Goal: Information Seeking & Learning: Learn about a topic

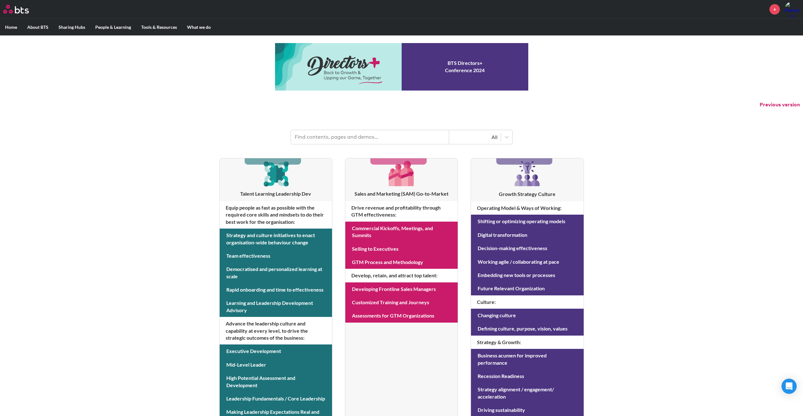
click at [362, 139] on input "text" at bounding box center [370, 137] width 158 height 14
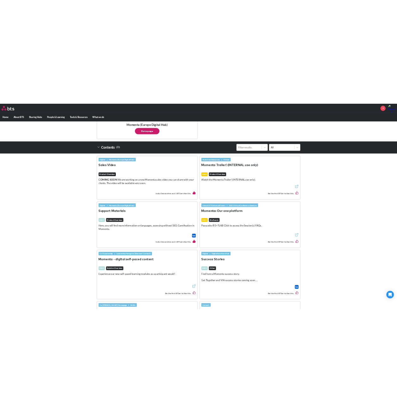
scroll to position [158, 0]
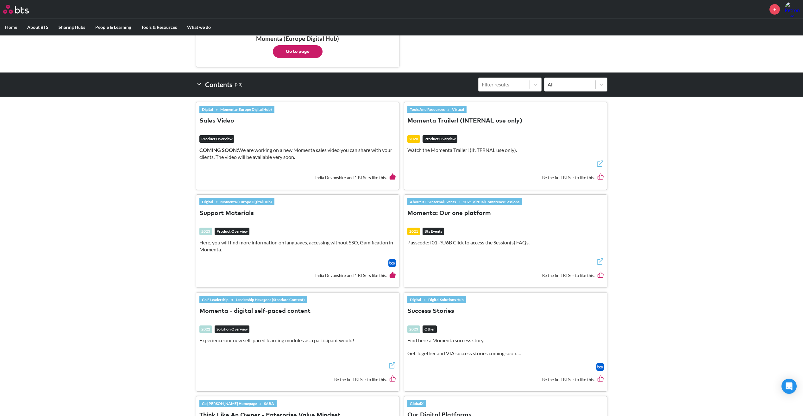
click at [342, 245] on p "Here, you will find more information on languages, accessing without SSO, Gamif…" at bounding box center [297, 246] width 197 height 14
click at [388, 265] on img at bounding box center [392, 263] width 8 height 8
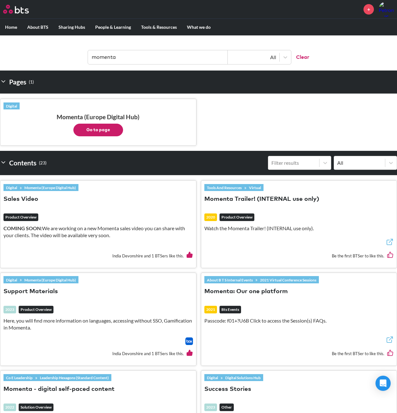
scroll to position [0, 0]
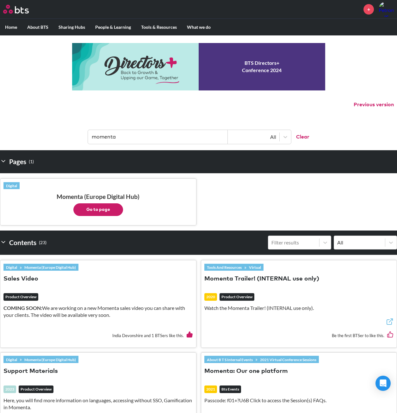
click at [161, 135] on input "momenta" at bounding box center [158, 137] width 140 height 14
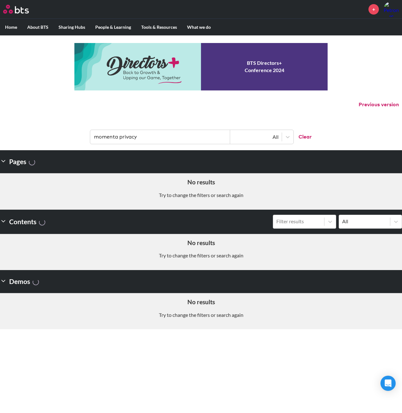
drag, startPoint x: 121, startPoint y: 136, endPoint x: 70, endPoint y: 139, distance: 50.7
click at [70, 139] on header "momenta privacy All Clear" at bounding box center [201, 133] width 402 height 33
type input "data privacy"
click at [167, 135] on input "data privacy" at bounding box center [160, 137] width 140 height 14
drag, startPoint x: 172, startPoint y: 139, endPoint x: 90, endPoint y: 140, distance: 82.0
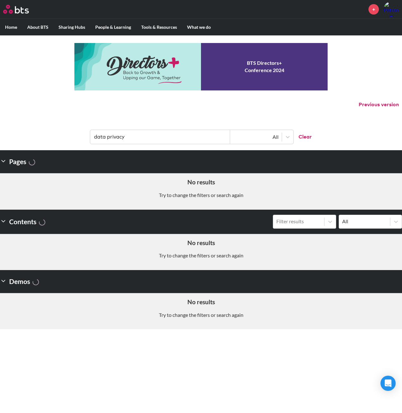
click at [90, 140] on input "data privacy" at bounding box center [160, 137] width 140 height 14
click at [153, 143] on input "data privacy" at bounding box center [160, 137] width 140 height 14
click at [302, 138] on button "Clear" at bounding box center [302, 137] width 18 height 14
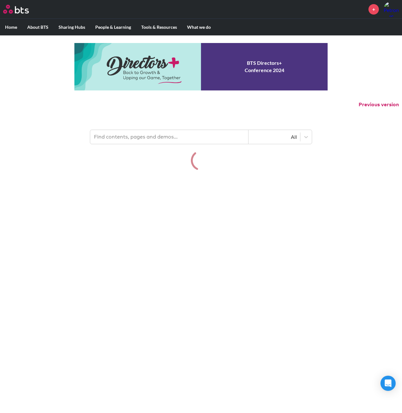
click at [174, 141] on input "text" at bounding box center [169, 137] width 158 height 14
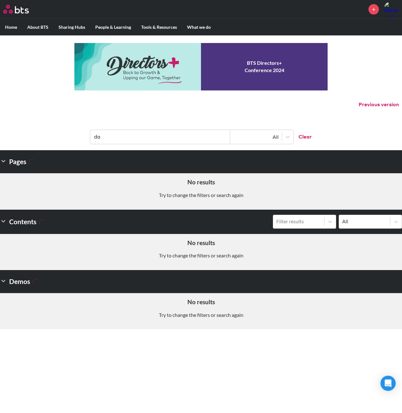
type input "d"
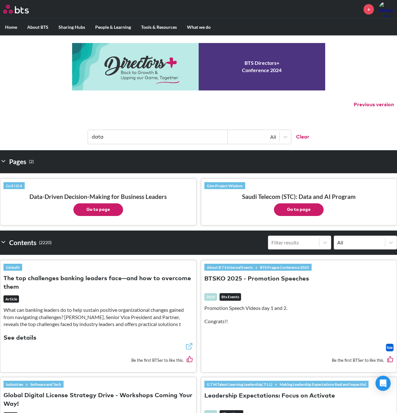
drag, startPoint x: 136, startPoint y: 136, endPoint x: 82, endPoint y: 134, distance: 54.8
click at [90, 137] on input "data" at bounding box center [158, 137] width 140 height 14
type input "privacy"
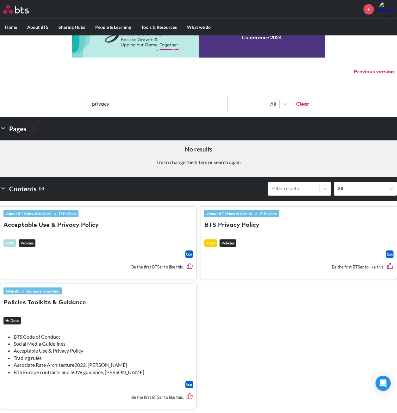
scroll to position [94, 0]
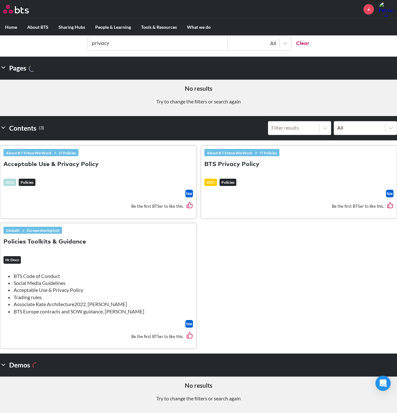
click at [239, 162] on button "BTS Privacy Policy" at bounding box center [231, 164] width 55 height 9
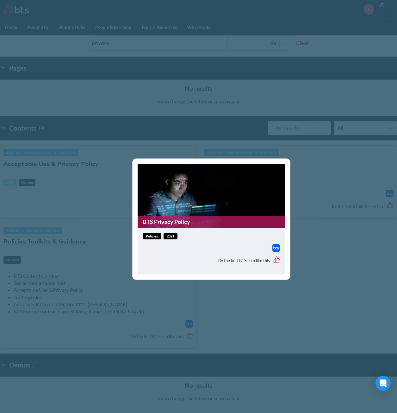
click at [275, 246] on img at bounding box center [277, 248] width 8 height 8
click at [262, 322] on div "BTS Privacy Policy policies 2021 Be the first BTSer to like this." at bounding box center [198, 206] width 397 height 413
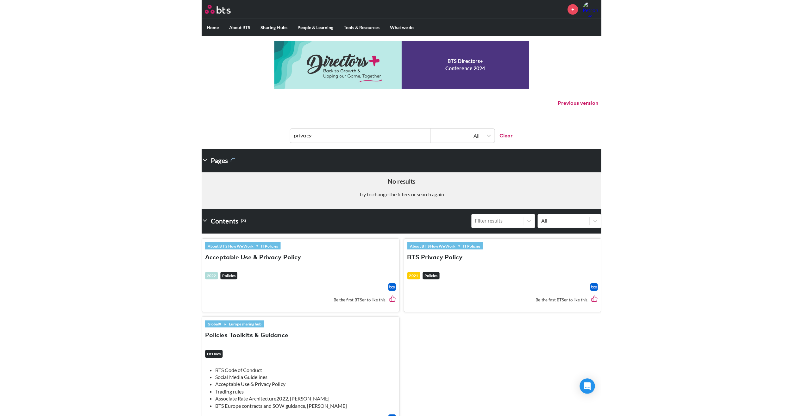
scroll to position [0, 0]
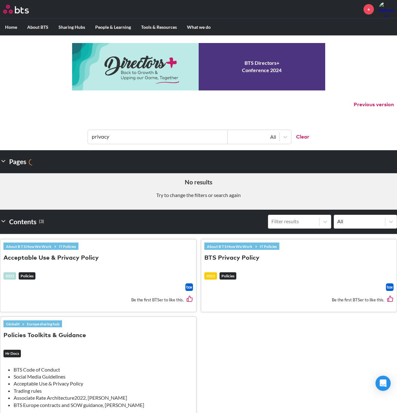
click at [89, 257] on button "Acceptable Use & Privacy Policy" at bounding box center [50, 258] width 95 height 9
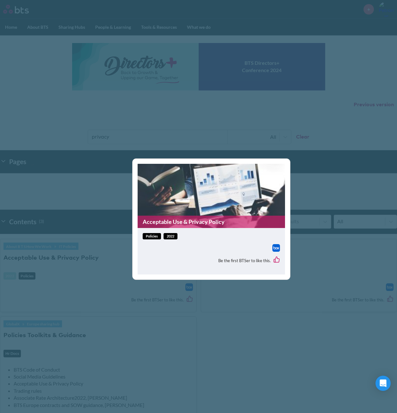
drag, startPoint x: 96, startPoint y: 276, endPoint x: 104, endPoint y: 282, distance: 10.6
click at [96, 277] on div "Acceptable Use & Privacy Policy policies 2022 Be the first BTSer to like this." at bounding box center [198, 206] width 397 height 413
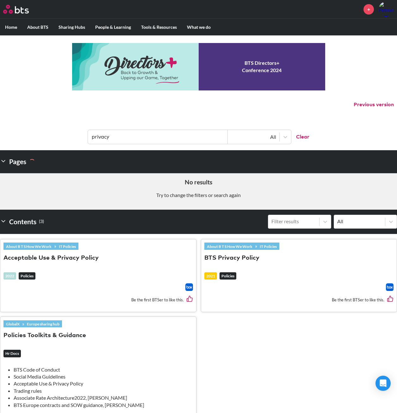
click at [271, 353] on ul "About B T S How We Work » IT Policies Acceptable Use & Privacy Policy 2022 Poli…" at bounding box center [198, 341] width 397 height 214
